Goal: Navigation & Orientation: Understand site structure

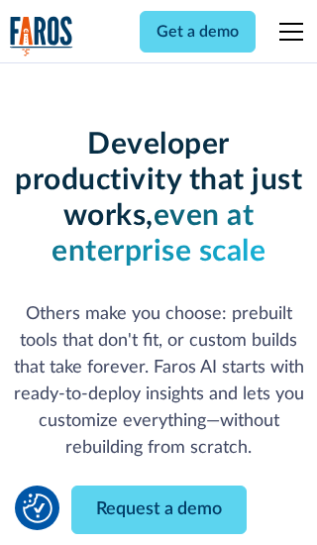
scroll to position [238, 0]
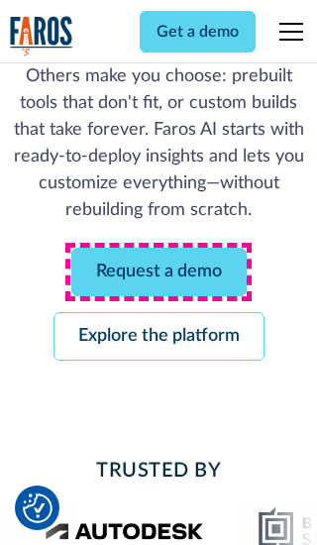
click at [158, 271] on link "Request a demo" at bounding box center [158, 272] width 175 height 49
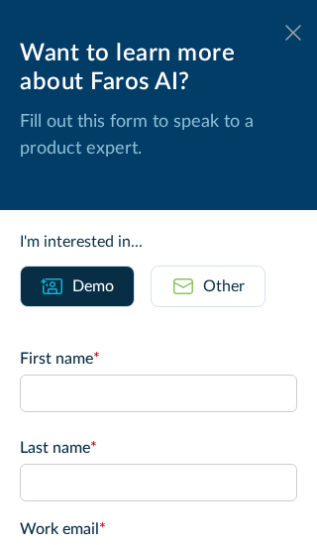
click at [293, 33] on icon at bounding box center [293, 32] width 16 height 15
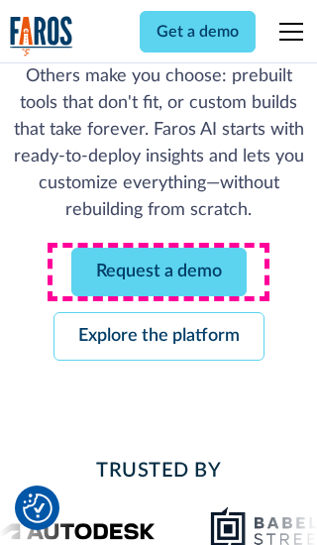
scroll to position [302, 0]
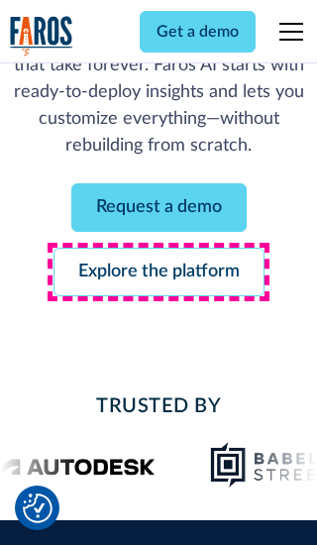
click at [158, 271] on link "Explore the platform" at bounding box center [158, 272] width 211 height 49
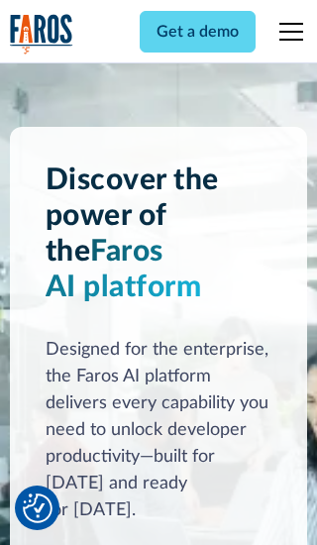
scroll to position [14876, 0]
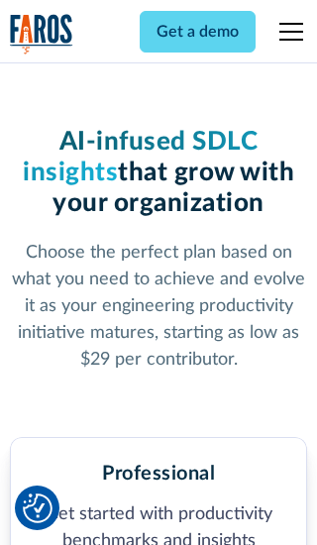
scroll to position [3069, 0]
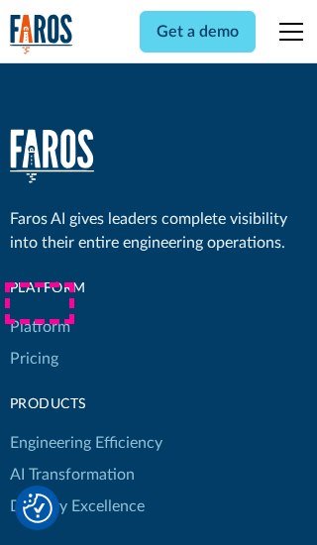
click at [39, 311] on link "Platform" at bounding box center [40, 327] width 60 height 32
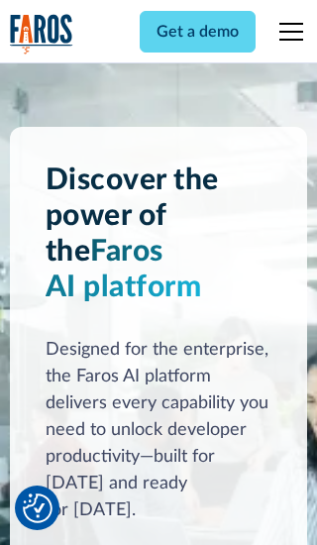
scroll to position [15512, 0]
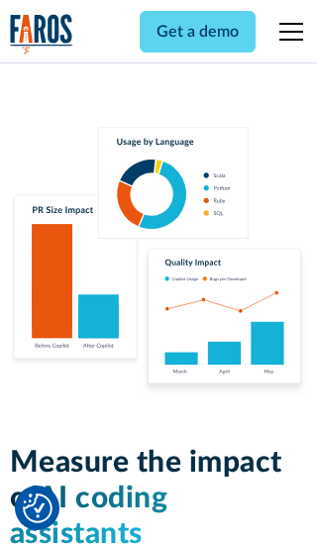
scroll to position [12243, 0]
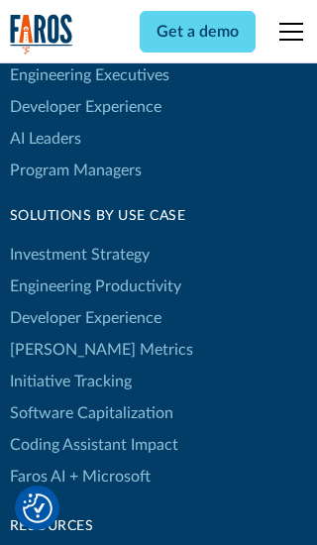
click at [59, 334] on link "[PERSON_NAME] Metrics" at bounding box center [101, 350] width 183 height 32
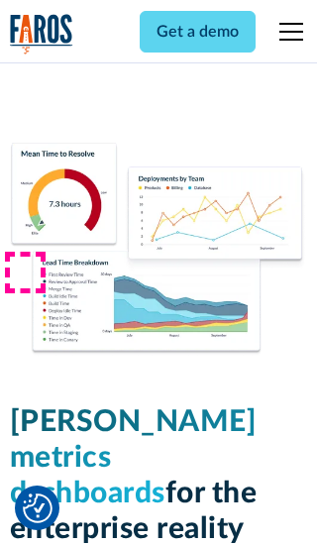
scroll to position [8672, 0]
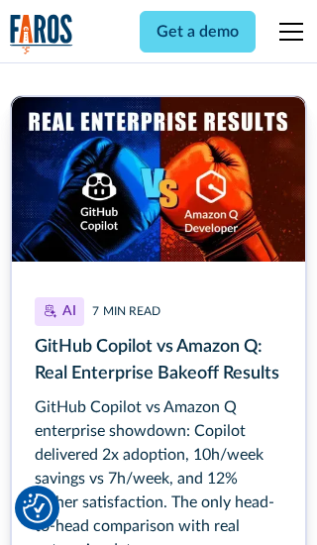
scroll to position [8926, 0]
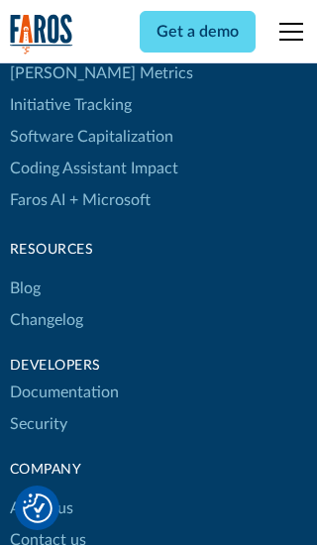
click at [46, 304] on link "Changelog" at bounding box center [46, 320] width 73 height 32
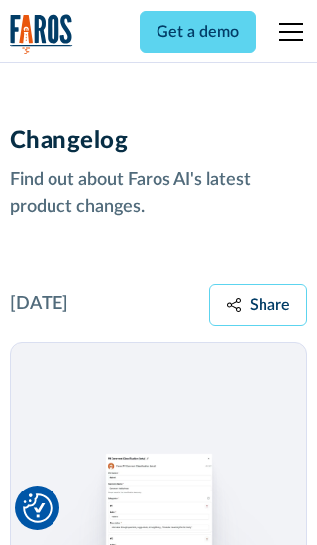
scroll to position [23922, 0]
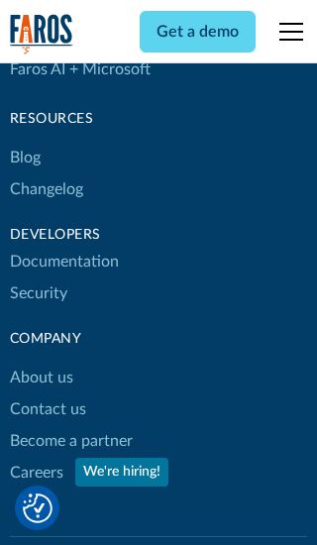
click at [41, 361] on link "About us" at bounding box center [41, 377] width 63 height 32
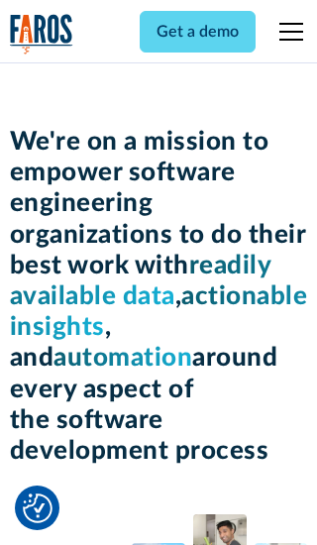
scroll to position [6830, 0]
